Goal: Task Accomplishment & Management: Use online tool/utility

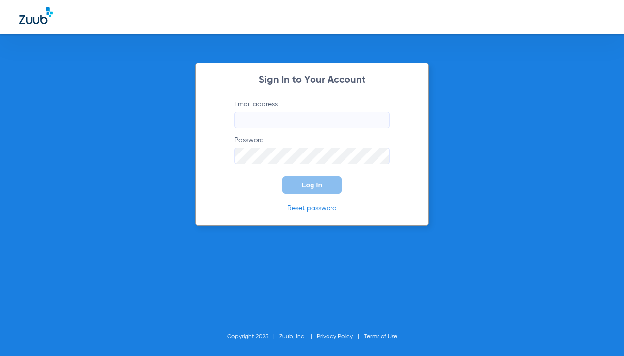
type input "[EMAIL_ADDRESS][DOMAIN_NAME]"
click at [293, 174] on form "Email address orange@abradental.com Password Log In" at bounding box center [312, 147] width 184 height 94
click at [297, 181] on button "Log In" at bounding box center [312, 184] width 59 height 17
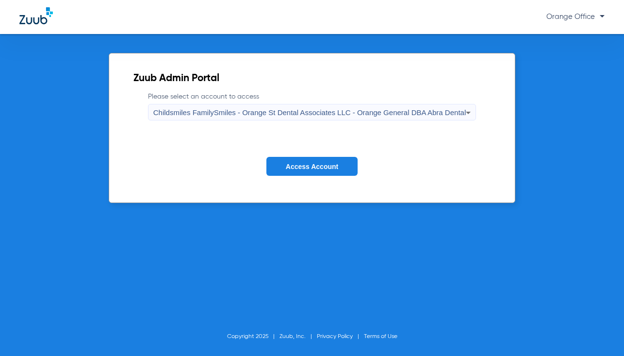
click at [334, 169] on span "Access Account" at bounding box center [312, 167] width 52 height 8
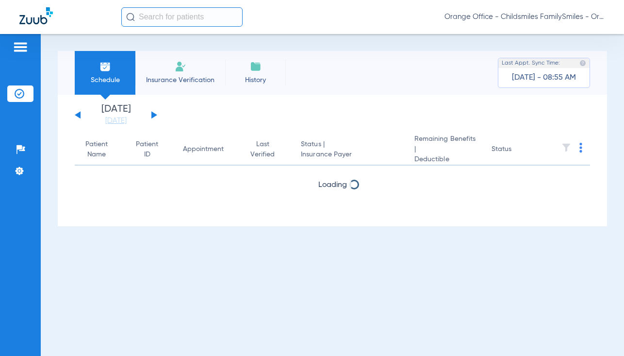
click at [172, 17] on input "text" at bounding box center [181, 16] width 121 height 19
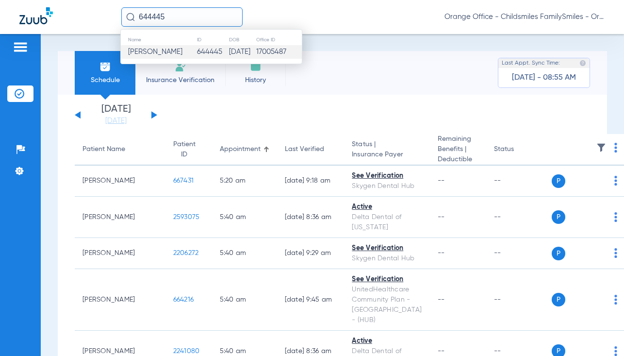
type input "644445"
click at [183, 49] on span "Amegbivie Okungbowa" at bounding box center [155, 51] width 54 height 7
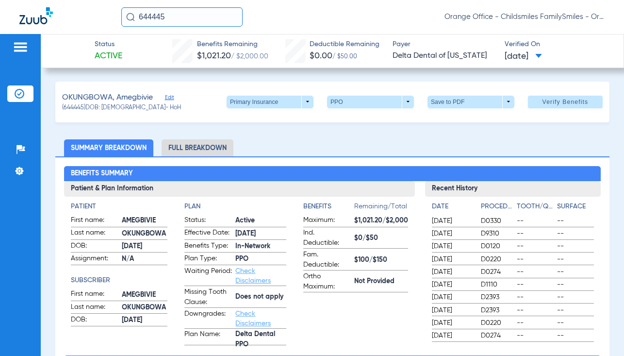
click at [167, 96] on span "Edit" at bounding box center [169, 98] width 9 height 9
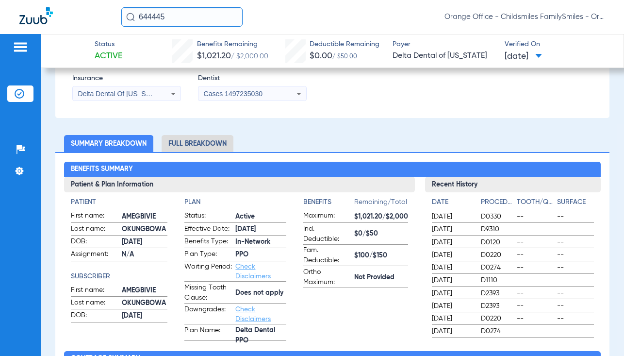
scroll to position [194, 0]
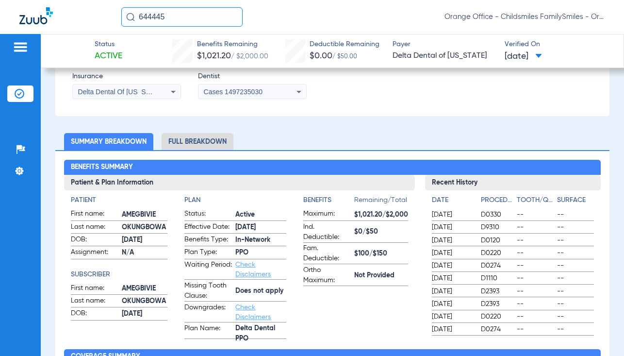
click at [212, 143] on li "Full Breakdown" at bounding box center [198, 141] width 72 height 17
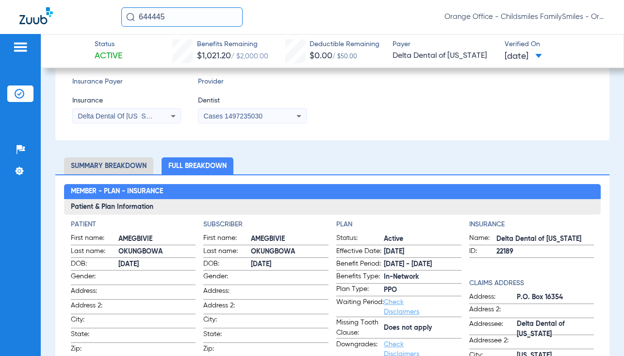
scroll to position [97, 0]
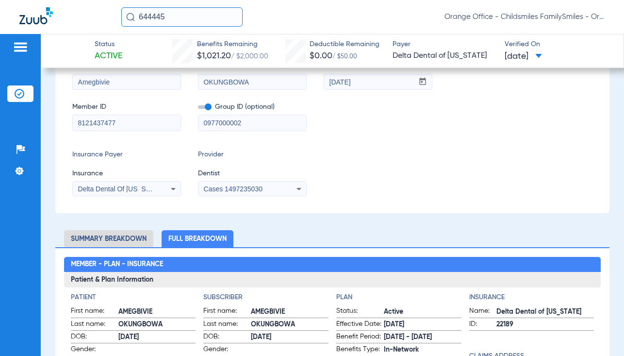
click at [132, 122] on input "8121437477" at bounding box center [127, 123] width 108 height 16
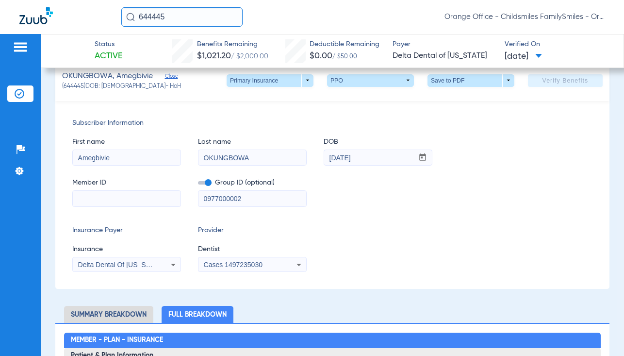
scroll to position [173, 0]
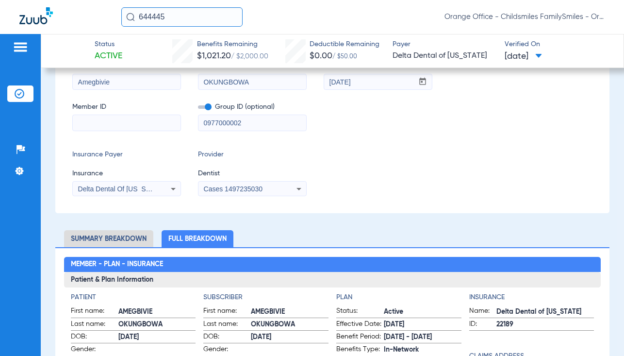
paste input "993616006"
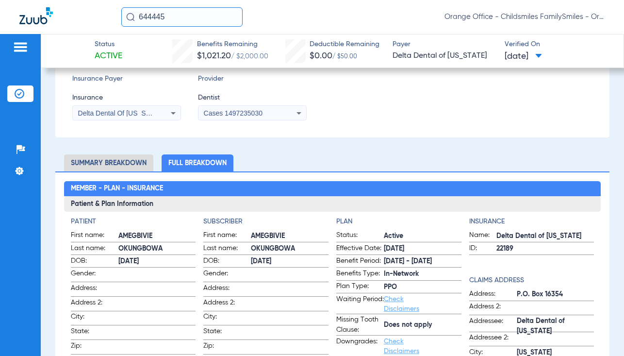
scroll to position [97, 0]
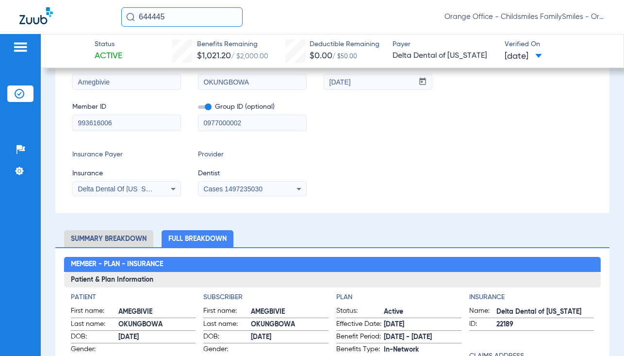
type input "993616006"
click at [137, 187] on span "Delta Dental Of New Jersey" at bounding box center [121, 189] width 86 height 8
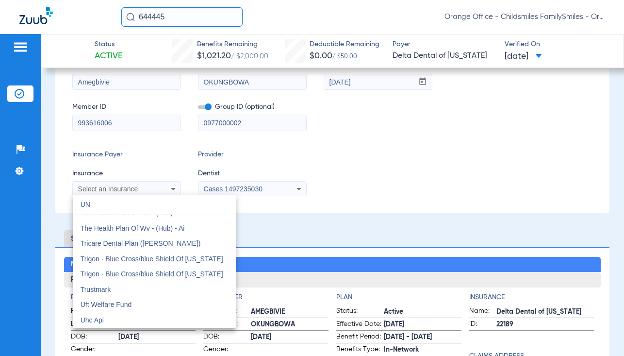
scroll to position [20, 0]
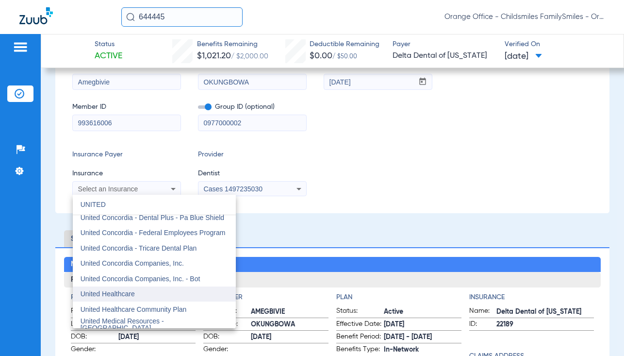
type input "UNITED"
click at [126, 299] on mat-option "United Healthcare" at bounding box center [154, 294] width 163 height 16
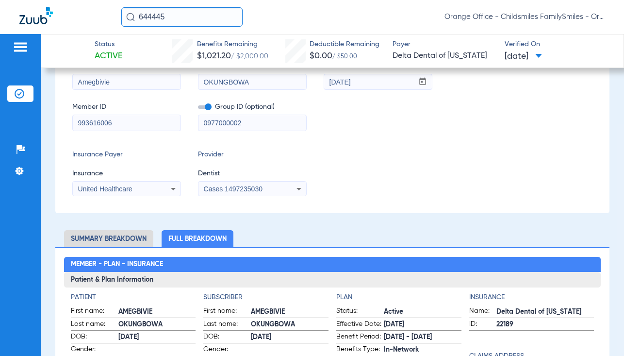
click at [244, 184] on app-form-autocomplete "Dentist Cases 1497235030" at bounding box center [252, 182] width 109 height 28
click at [244, 186] on span "Cases 1497235030" at bounding box center [233, 189] width 59 height 8
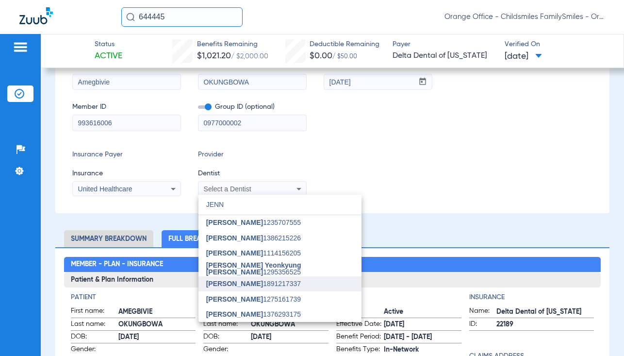
type input "JENN"
click at [236, 289] on mat-option "Jennifer Tran 1891217337" at bounding box center [280, 284] width 163 height 16
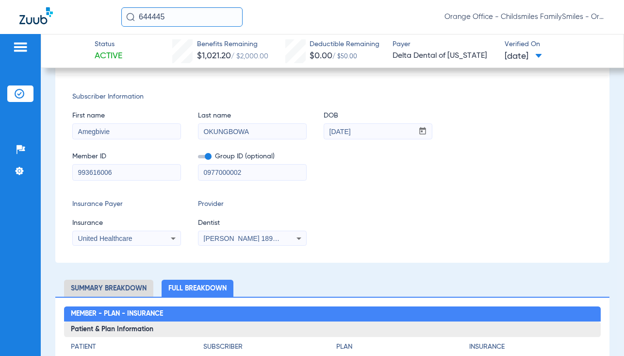
scroll to position [0, 0]
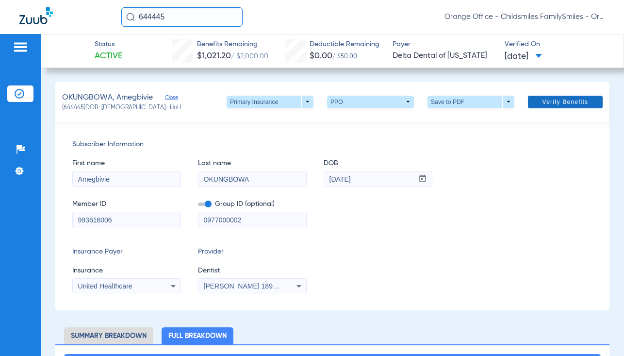
click at [548, 104] on span "Verify Benefits" at bounding box center [566, 102] width 46 height 8
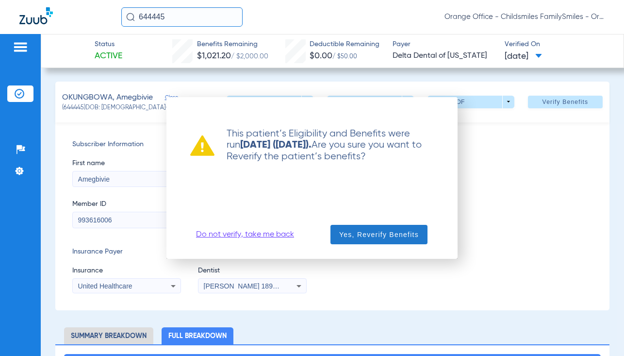
click at [363, 234] on span "Yes, Reverify Benefits" at bounding box center [379, 235] width 80 height 10
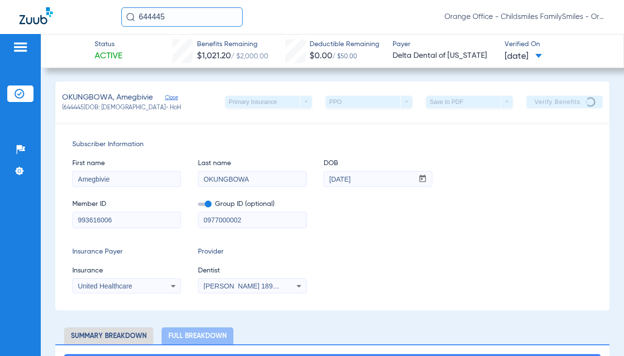
drag, startPoint x: 263, startPoint y: 223, endPoint x: 99, endPoint y: 228, distance: 164.2
click at [99, 228] on div "Subscriber Information First name Amegbivie Last name OKUNGBOWA DOB mm / dd / y…" at bounding box center [332, 216] width 554 height 188
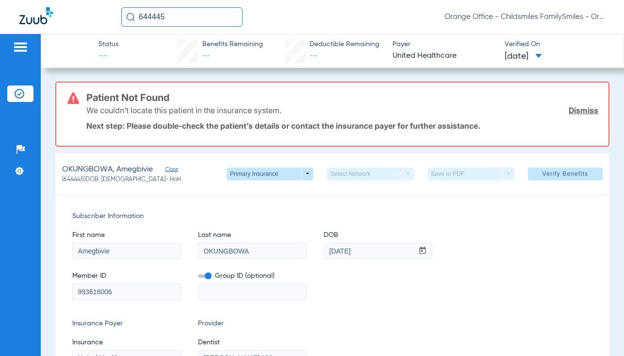
click at [168, 24] on input "644445" at bounding box center [181, 16] width 121 height 19
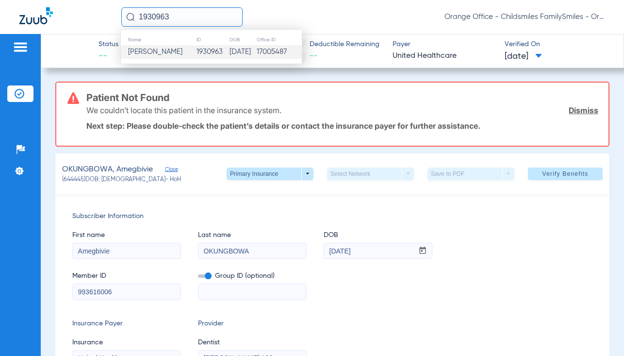
type input "1930963"
click at [207, 56] on td "1930963" at bounding box center [212, 52] width 33 height 14
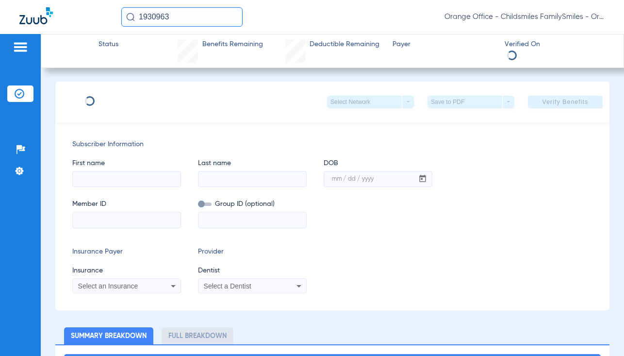
type input "JACQUELINE"
type input "JIMENEZ"
type input "12/04/1988"
type input "902611468"
type input "809987"
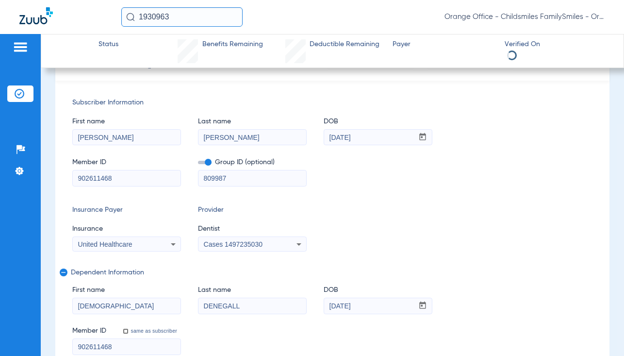
scroll to position [97, 0]
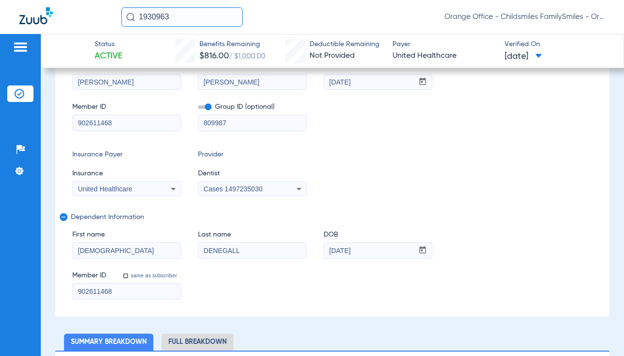
click at [266, 188] on div "Cases 1497235030" at bounding box center [243, 188] width 78 height 7
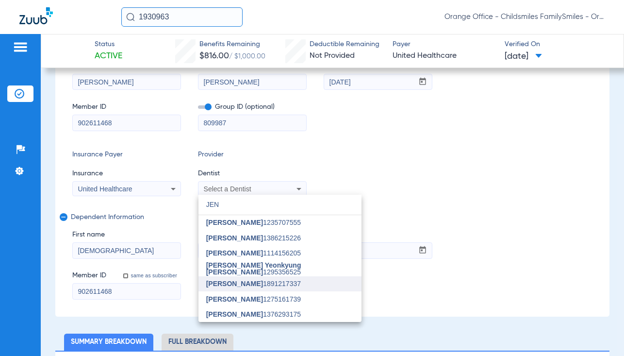
type input "JEN"
click at [244, 284] on span "Jennifer Tran" at bounding box center [234, 284] width 57 height 8
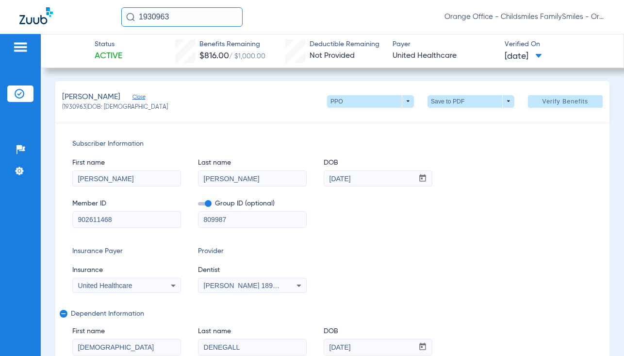
scroll to position [0, 0]
click at [545, 106] on span "Verify Benefits" at bounding box center [566, 102] width 46 height 8
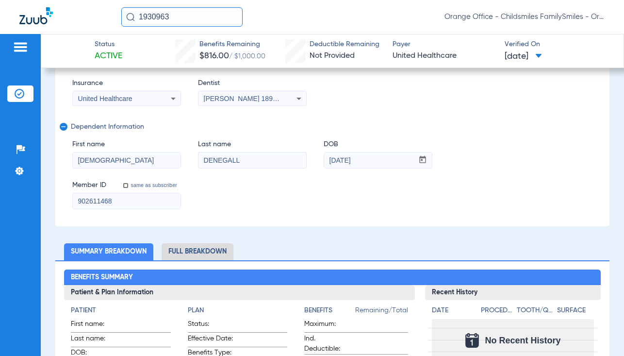
scroll to position [194, 0]
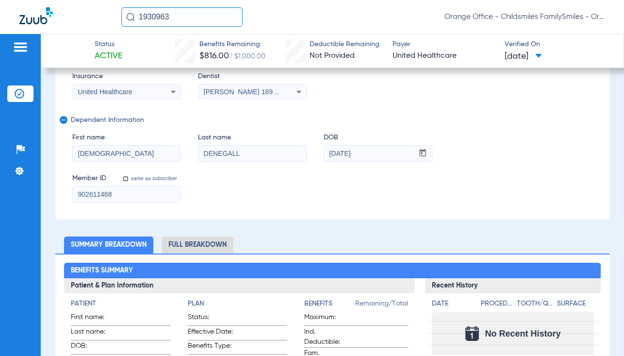
click at [180, 250] on li "Full Breakdown" at bounding box center [198, 244] width 72 height 17
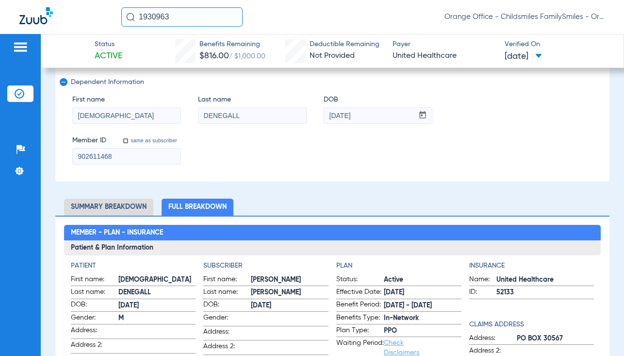
scroll to position [97, 0]
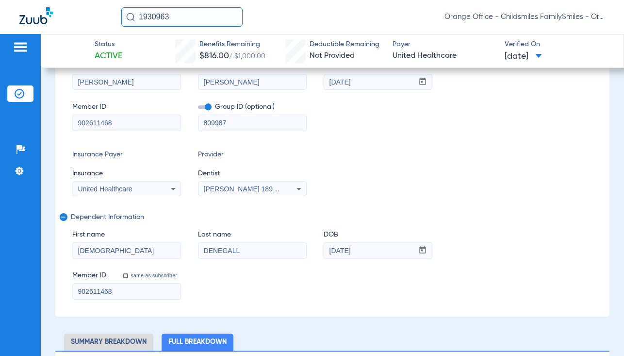
click at [163, 19] on input "1930963" at bounding box center [181, 16] width 121 height 19
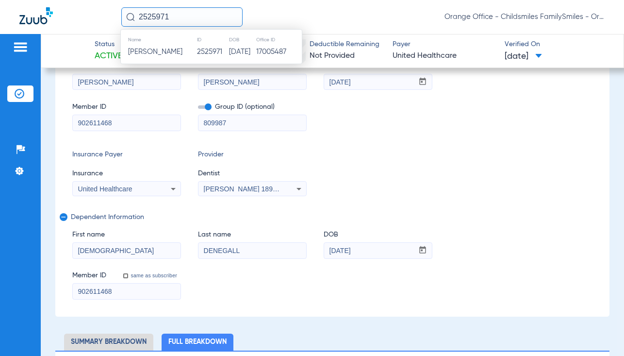
type input "2525971"
click at [151, 53] on span "Rahima Williams" at bounding box center [155, 51] width 54 height 7
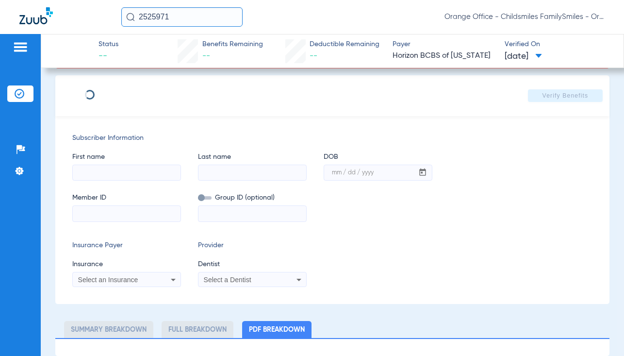
type input "Rahima"
type input "Williams"
type input "07/03/1994"
type input "3HZN07551840"
type input "0851950026"
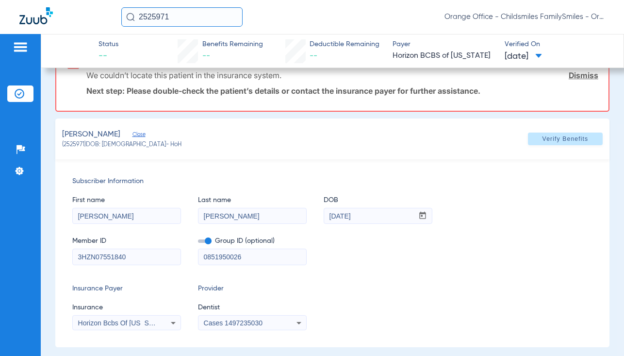
scroll to position [78, 0]
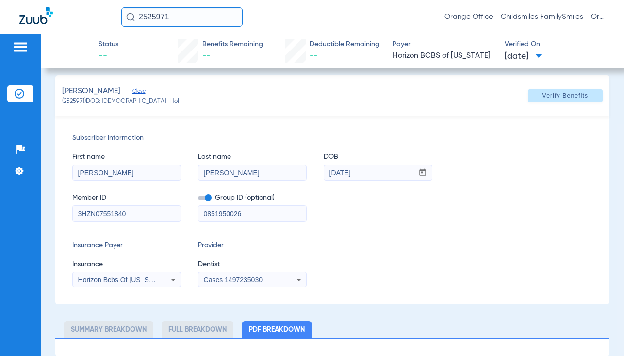
click at [139, 279] on span "Horizon Bcbs Of New Jersey" at bounding box center [122, 280] width 89 height 8
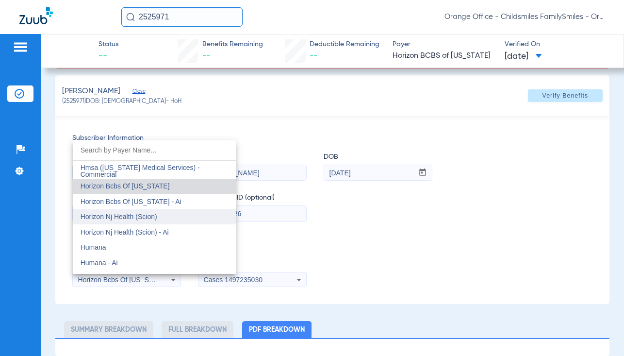
scroll to position [3547, 0]
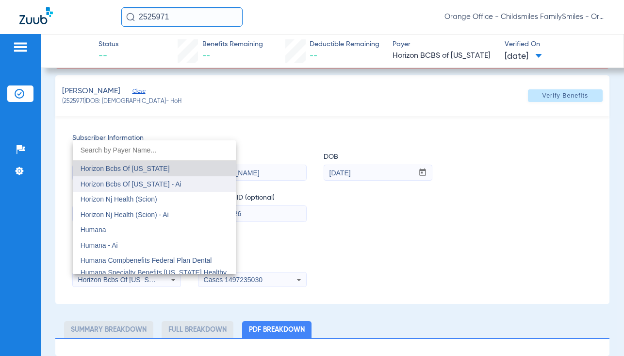
click at [164, 183] on span "Horizon Bcbs Of New Jersey - Ai" at bounding box center [131, 184] width 101 height 8
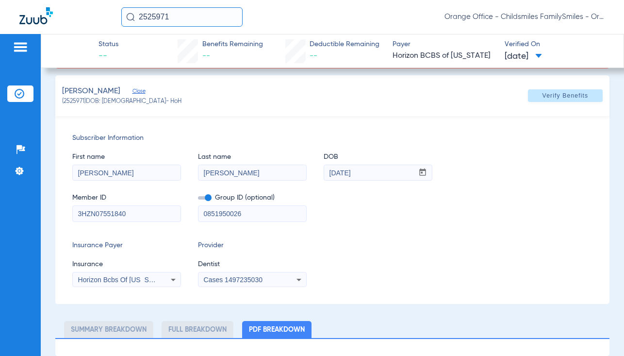
click at [239, 274] on div "Cases 1497235030" at bounding box center [253, 280] width 108 height 12
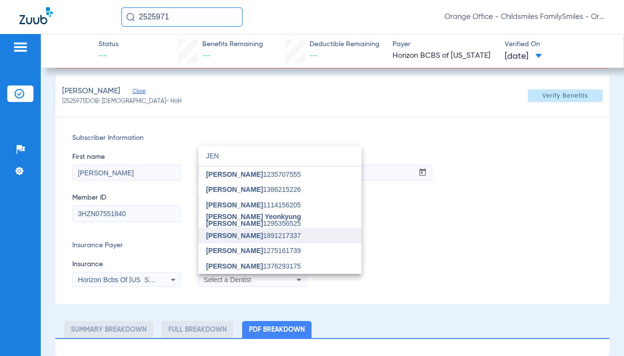
type input "JEN"
click at [248, 238] on span "Jennifer Tran" at bounding box center [234, 236] width 57 height 8
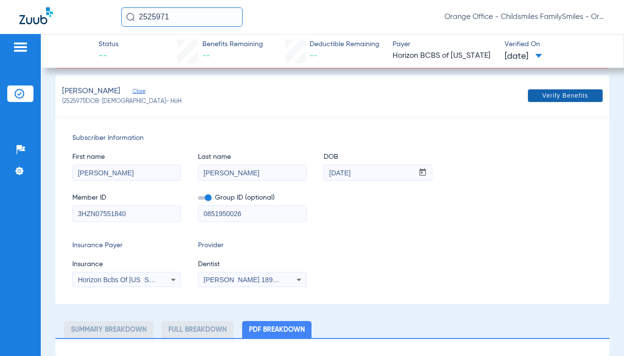
click at [545, 95] on span "Verify Benefits" at bounding box center [566, 96] width 46 height 8
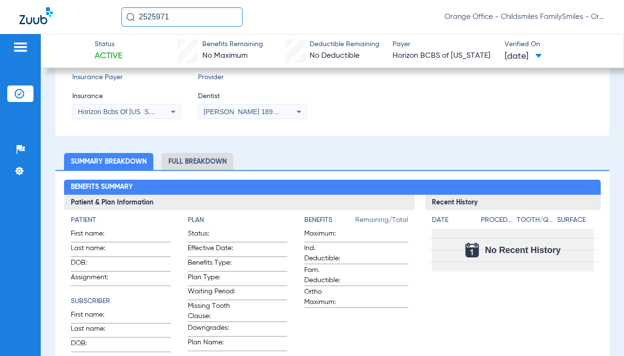
scroll to position [201, 0]
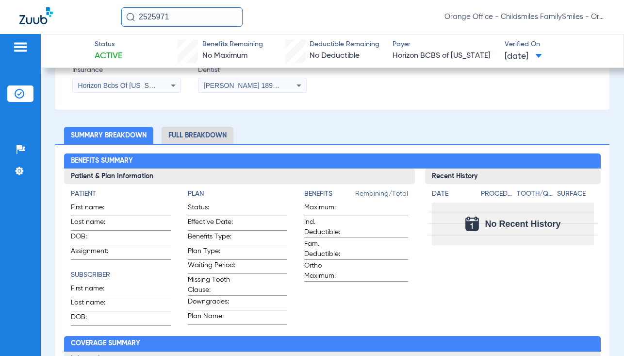
click at [204, 136] on li "Full Breakdown" at bounding box center [198, 135] width 72 height 17
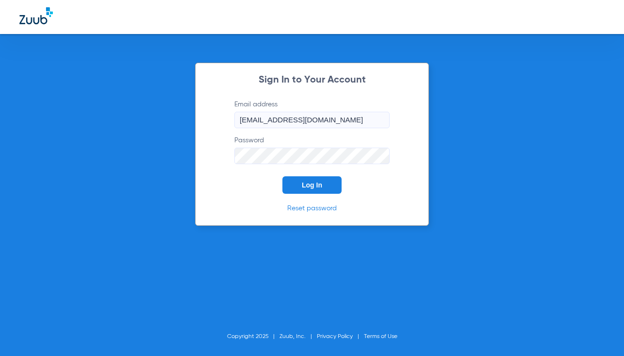
click at [316, 180] on button "Log In" at bounding box center [312, 184] width 59 height 17
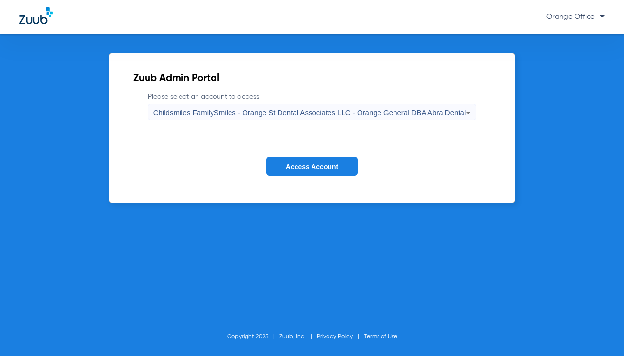
click at [336, 166] on span "Access Account" at bounding box center [312, 167] width 52 height 8
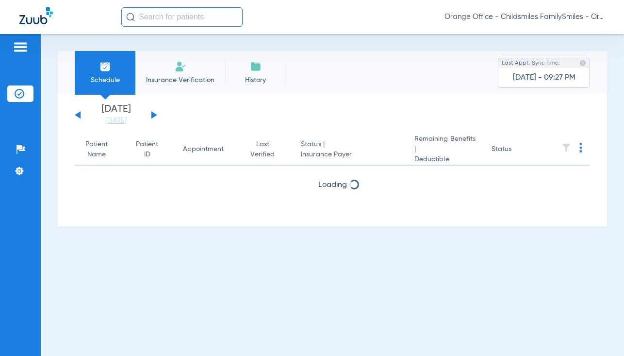
click at [152, 114] on button at bounding box center [154, 114] width 6 height 7
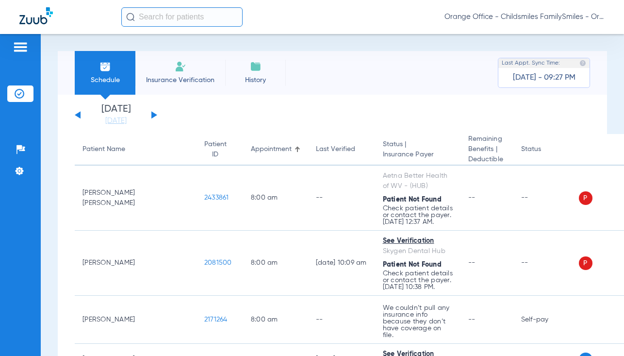
click at [540, 186] on span "Verify All" at bounding box center [552, 186] width 61 height 7
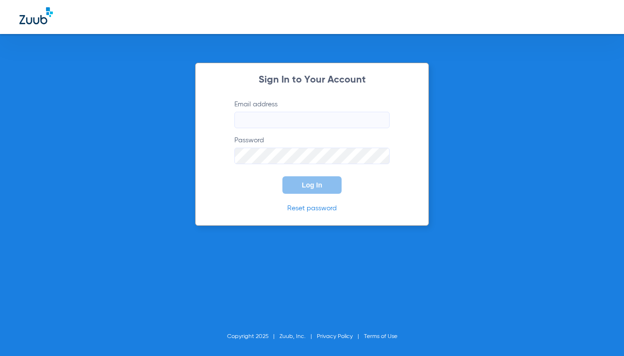
type input "[EMAIL_ADDRESS][DOMAIN_NAME]"
click at [299, 187] on button "Log In" at bounding box center [312, 184] width 59 height 17
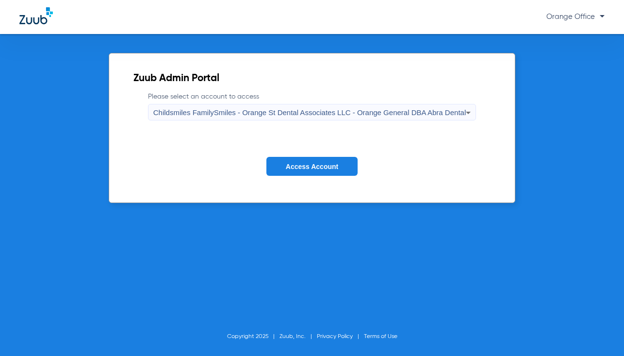
click at [291, 163] on span "Access Account" at bounding box center [312, 167] width 52 height 8
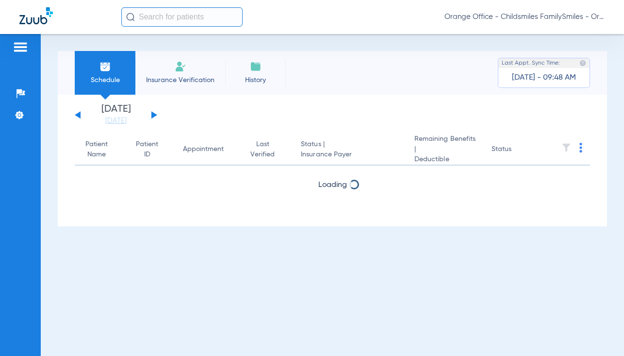
click at [195, 16] on input "text" at bounding box center [181, 16] width 121 height 19
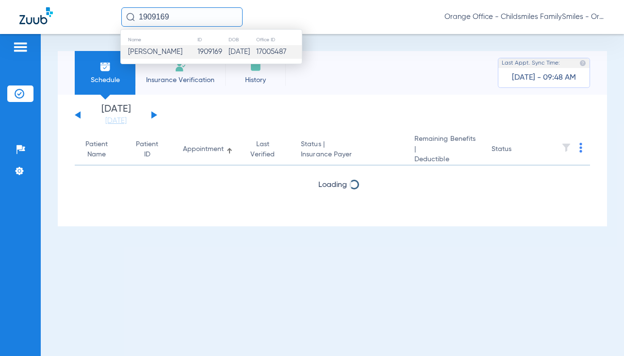
type input "1909169"
click at [180, 49] on td "[PERSON_NAME]" at bounding box center [159, 52] width 76 height 14
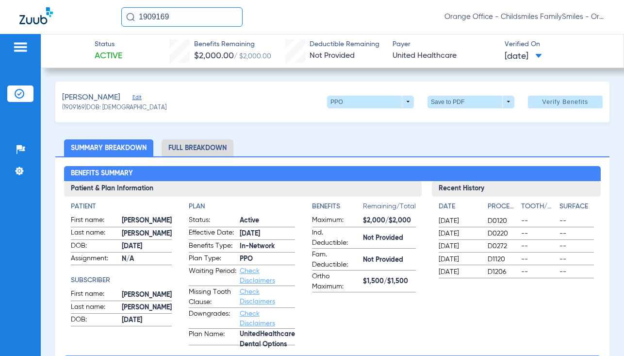
click at [217, 155] on li "Full Breakdown" at bounding box center [198, 147] width 72 height 17
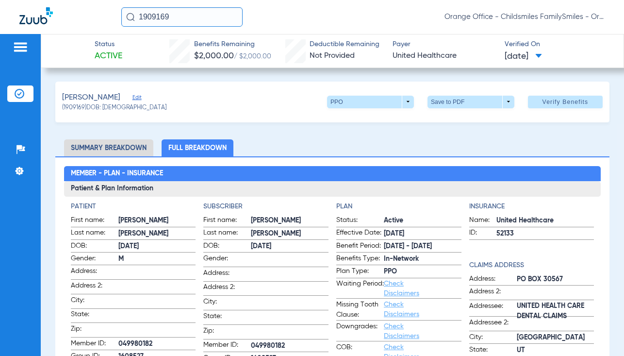
click at [175, 22] on input "1909169" at bounding box center [181, 16] width 121 height 19
